Goal: Task Accomplishment & Management: Complete application form

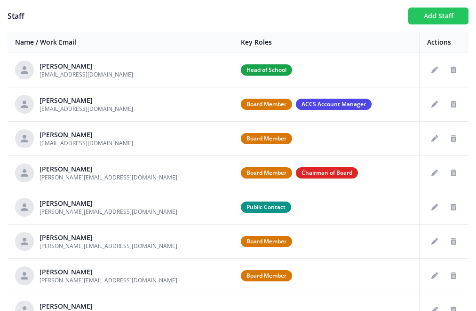
click at [427, 17] on button "Add Staff" at bounding box center [438, 16] width 60 height 17
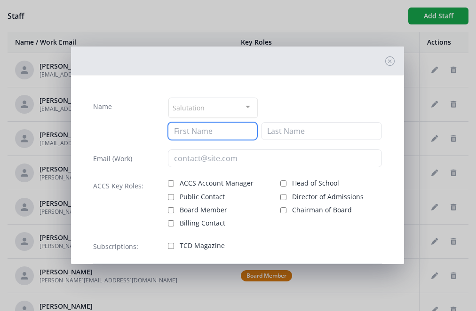
click at [207, 132] on input at bounding box center [213, 131] width 90 height 18
type input "Tammy"
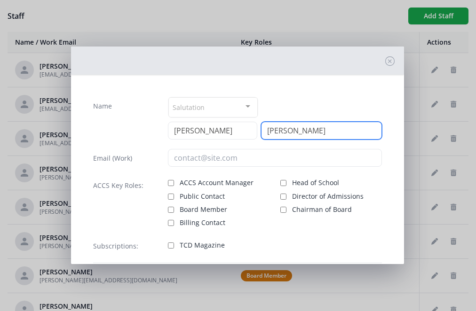
type input "Vanderweide"
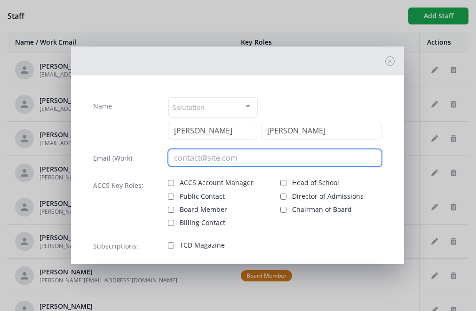
click at [219, 157] on input "email" at bounding box center [275, 158] width 214 height 18
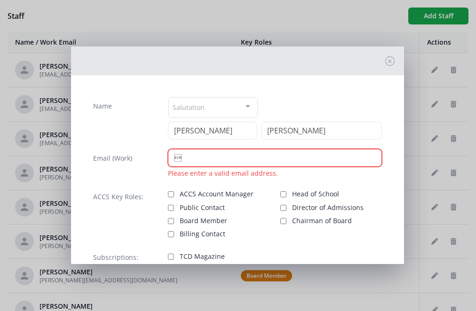
paste input "bookkeeping@libertychristianmi.org"
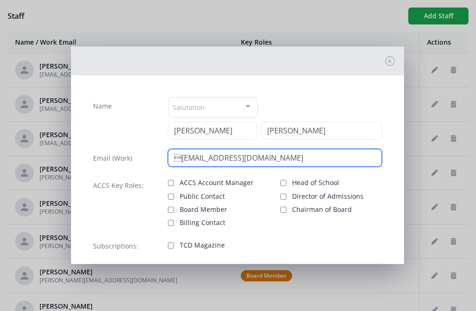
click at [179, 159] on input "bookkeeping@libertychristianmi.org" at bounding box center [275, 158] width 214 height 18
type input "ookkeeping@libertychristianmi.org"
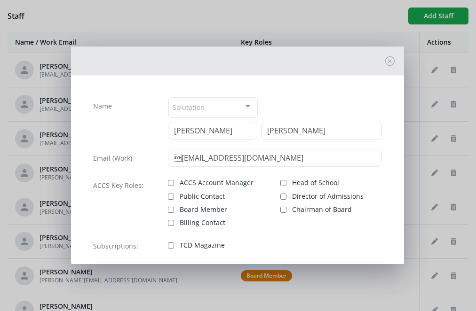
click at [171, 222] on input "Billing Contact" at bounding box center [171, 223] width 6 height 6
checkbox input "true"
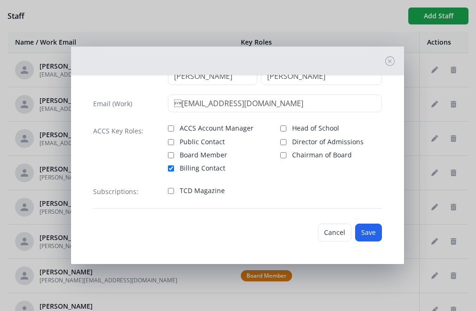
click at [373, 231] on button "Save" at bounding box center [368, 233] width 27 height 18
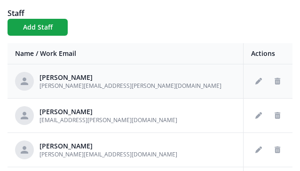
scroll to position [69, 0]
